Goal: Task Accomplishment & Management: Manage account settings

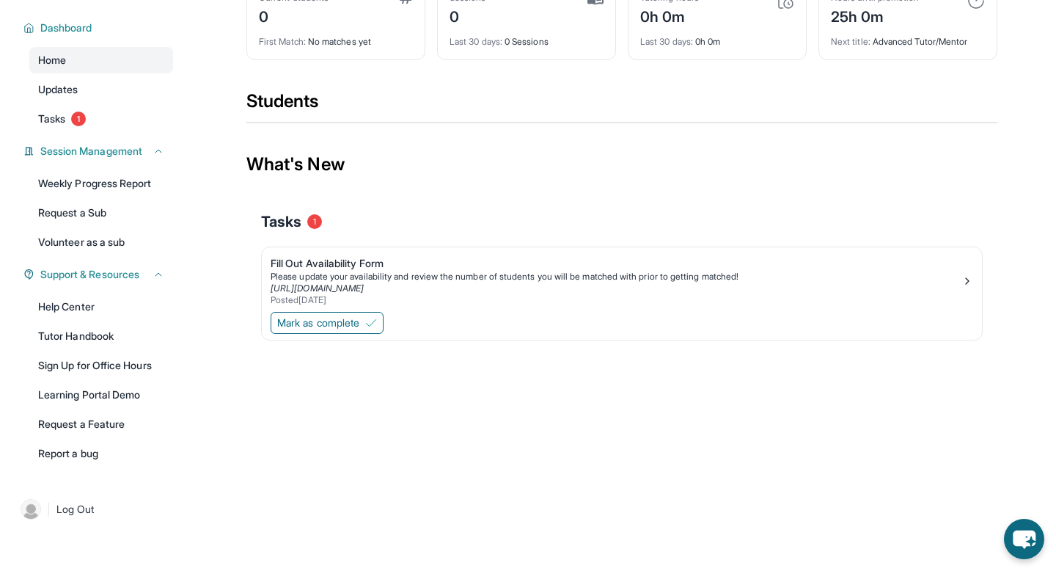
scroll to position [106, 0]
click at [328, 320] on span "Mark as complete" at bounding box center [318, 322] width 82 height 15
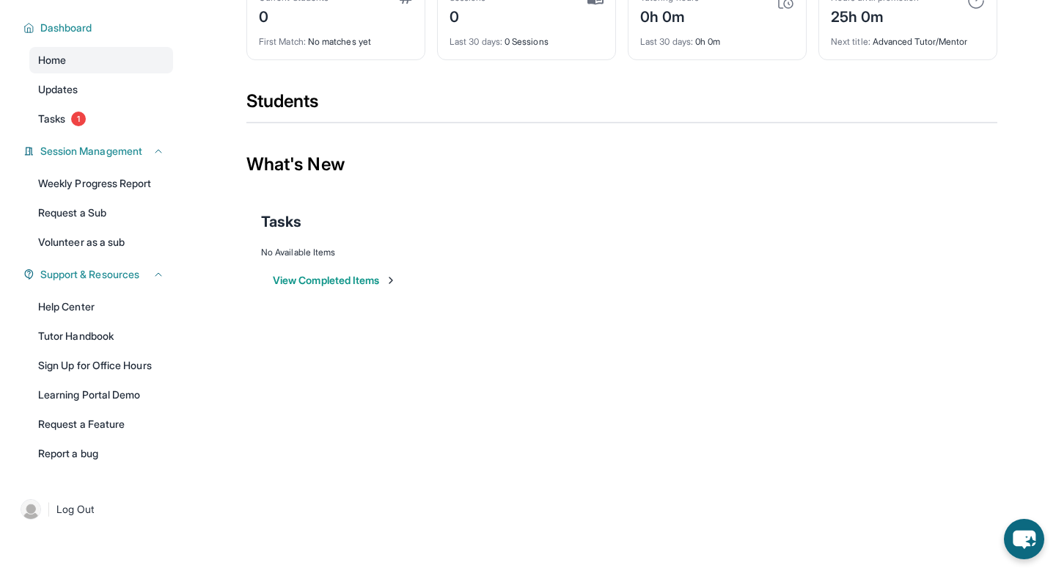
click at [362, 283] on button "View Completed Items" at bounding box center [335, 280] width 124 height 15
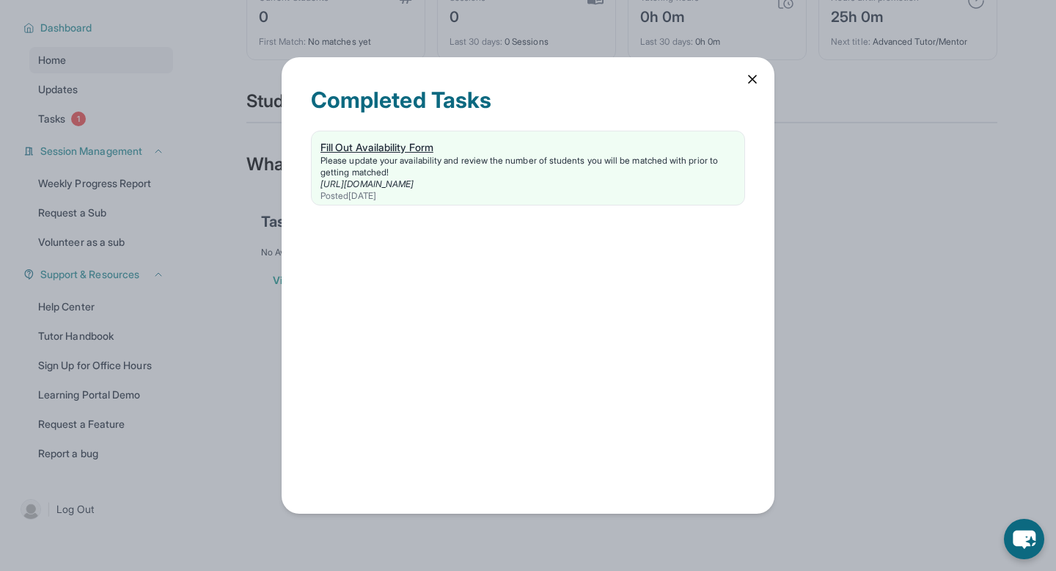
click at [397, 155] on div "Please update your availability and review the number of students you will be m…" at bounding box center [527, 166] width 415 height 23
click at [759, 79] on icon at bounding box center [752, 79] width 15 height 15
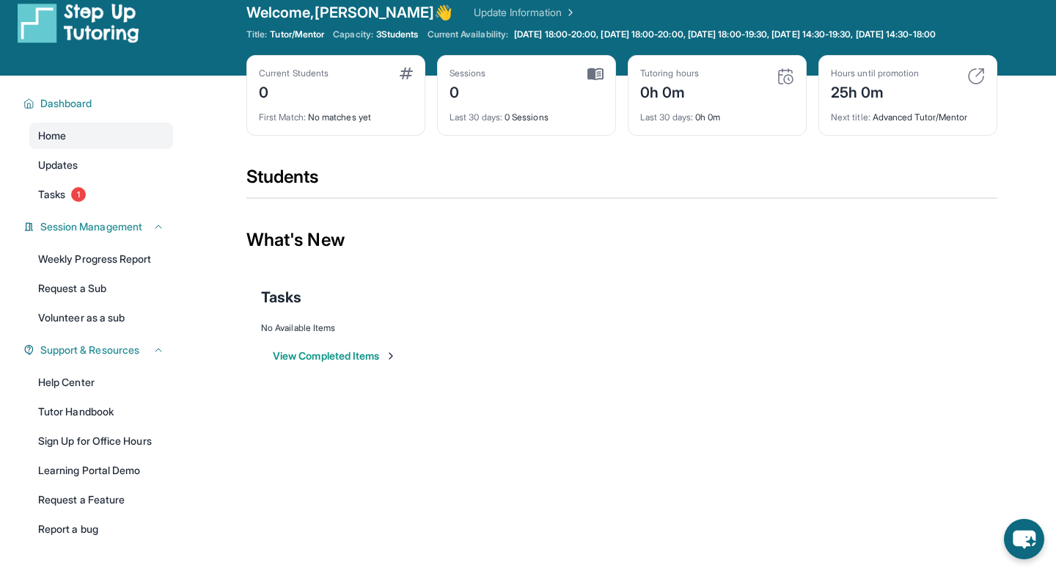
scroll to position [0, 0]
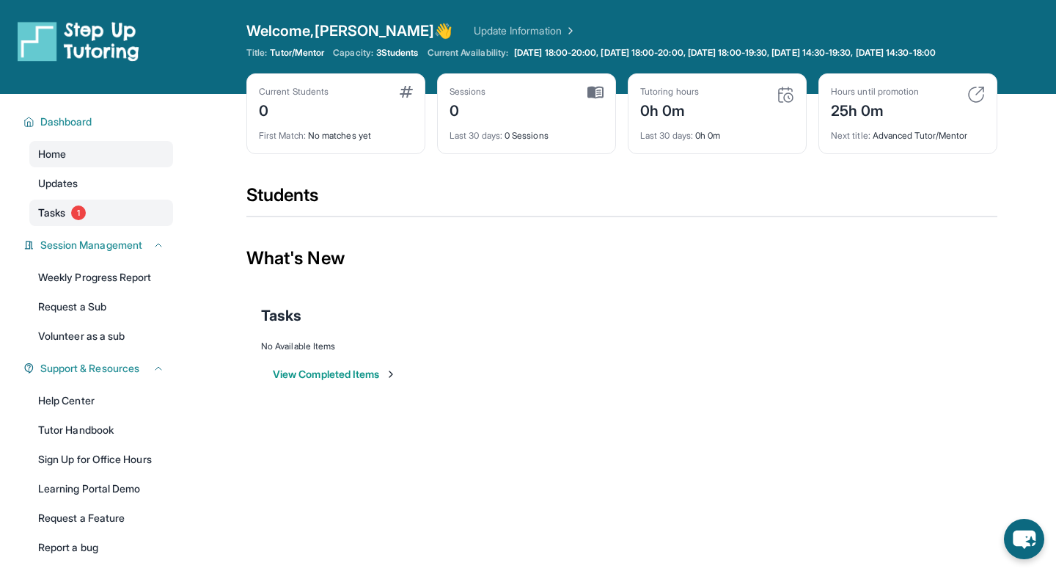
click at [130, 226] on link "Tasks 1" at bounding box center [101, 212] width 144 height 26
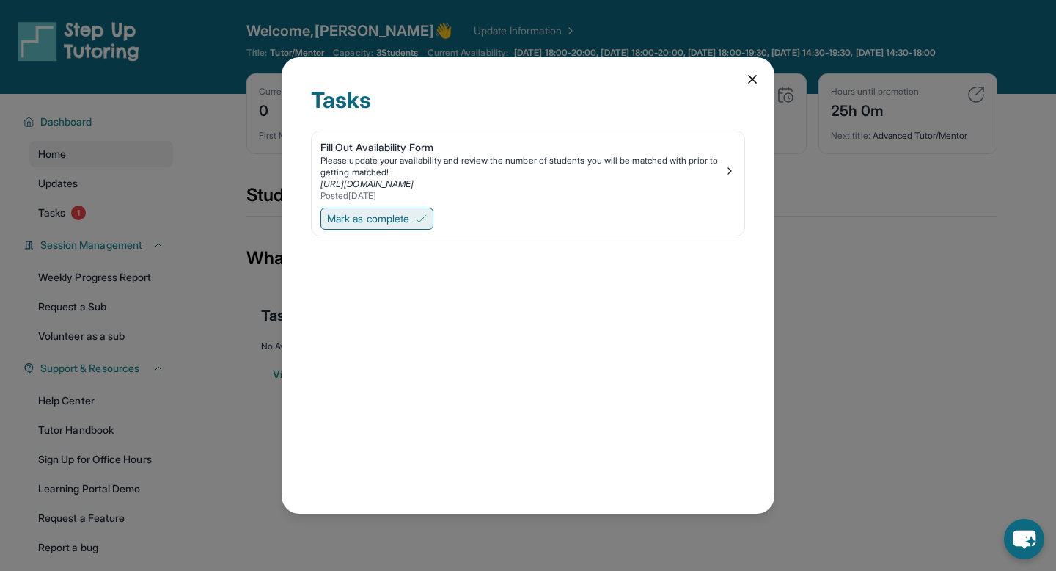
click at [387, 213] on span "Mark as complete" at bounding box center [368, 218] width 82 height 15
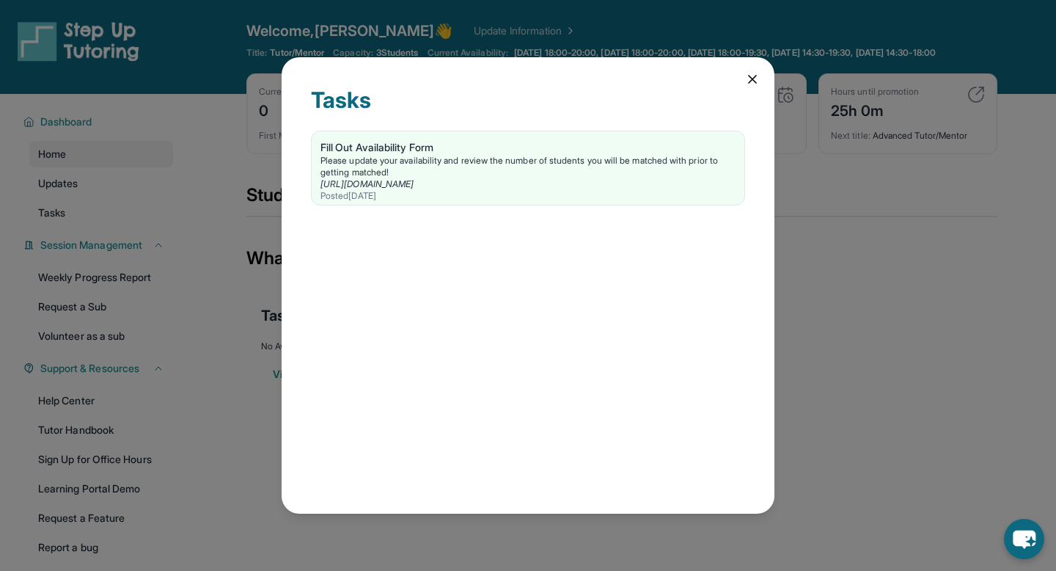
click at [752, 77] on icon at bounding box center [752, 79] width 15 height 15
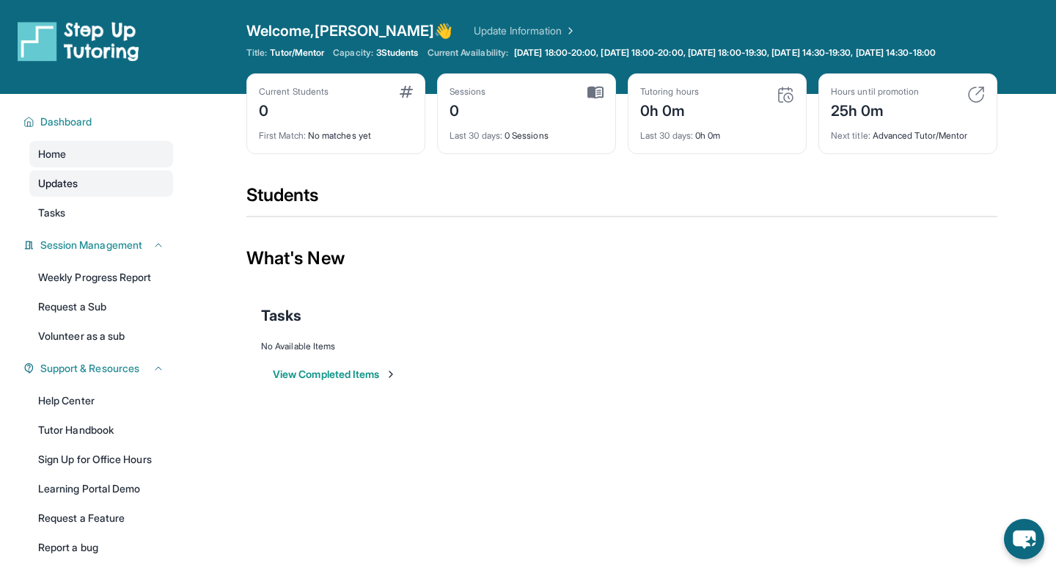
click at [119, 197] on link "Updates" at bounding box center [101, 183] width 144 height 26
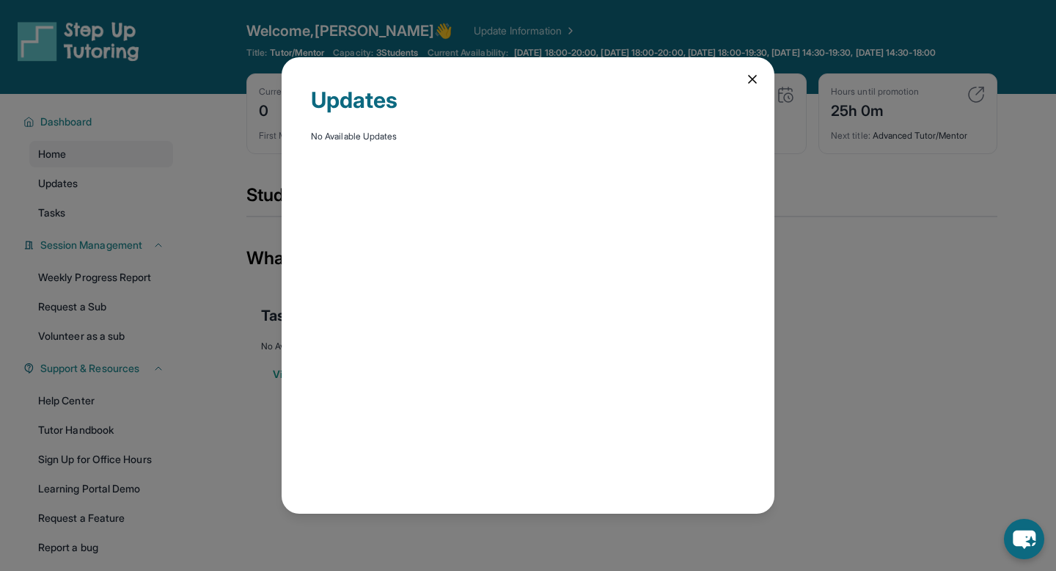
click at [745, 76] on icon at bounding box center [752, 79] width 15 height 15
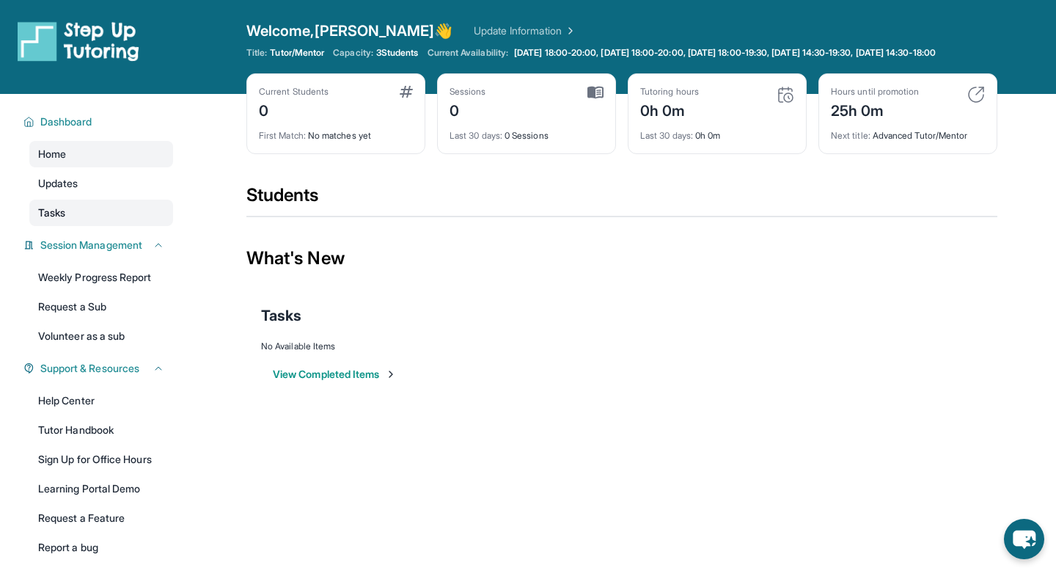
click at [64, 226] on link "Tasks" at bounding box center [101, 212] width 144 height 26
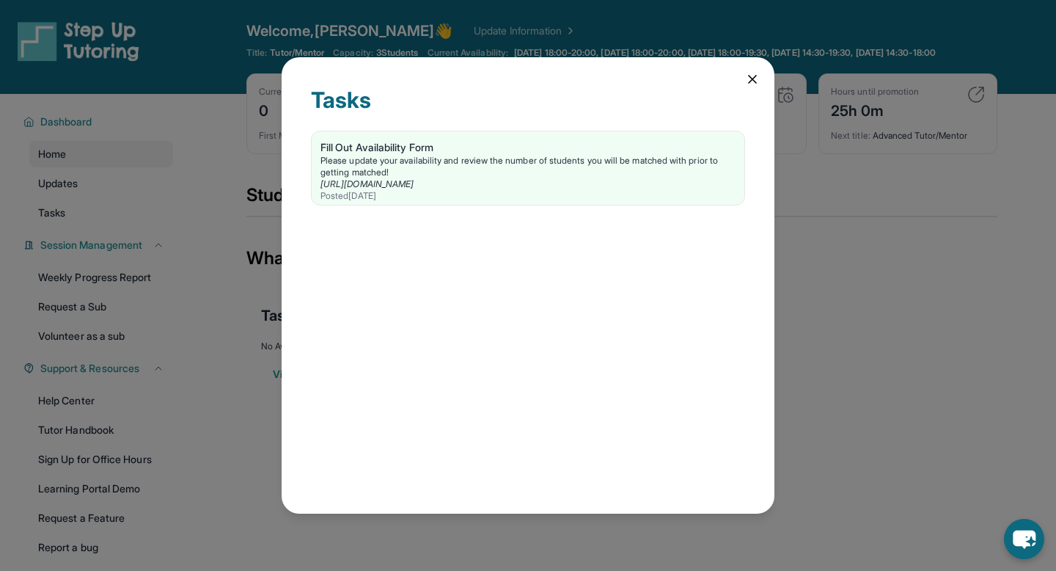
click at [744, 84] on div "Tasks Fill Out Availability Form Please update your availability and review the…" at bounding box center [528, 285] width 493 height 456
click at [756, 74] on icon at bounding box center [752, 79] width 15 height 15
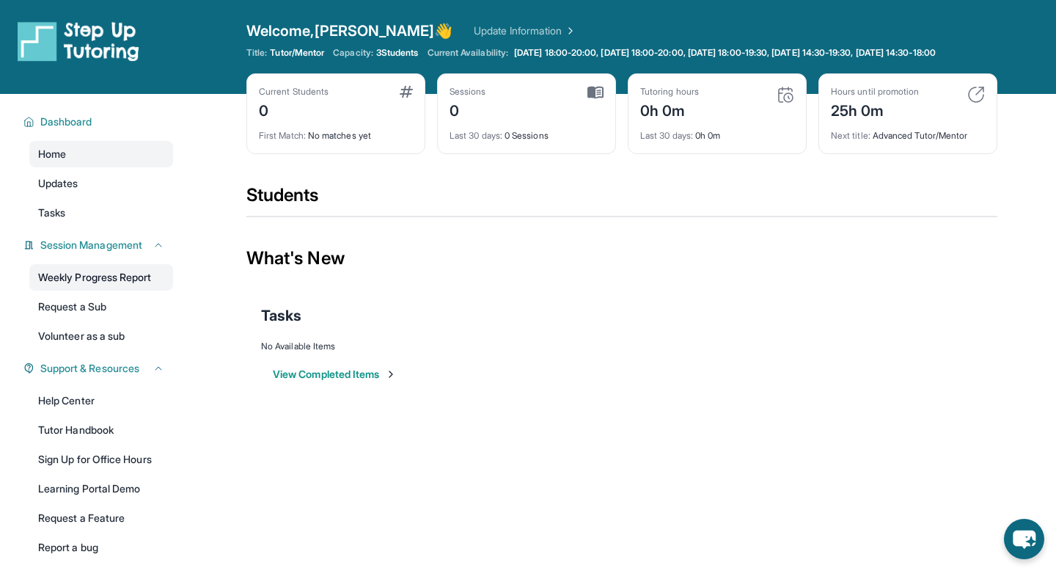
click at [163, 290] on link "Weekly Progress Report" at bounding box center [101, 277] width 144 height 26
click at [870, 121] on div "25h 0m" at bounding box center [875, 109] width 88 height 23
click at [977, 103] on img at bounding box center [976, 95] width 18 height 18
click at [961, 106] on div "Hours until promotion 25h 0m" at bounding box center [908, 103] width 154 height 35
